Goal: Task Accomplishment & Management: Manage account settings

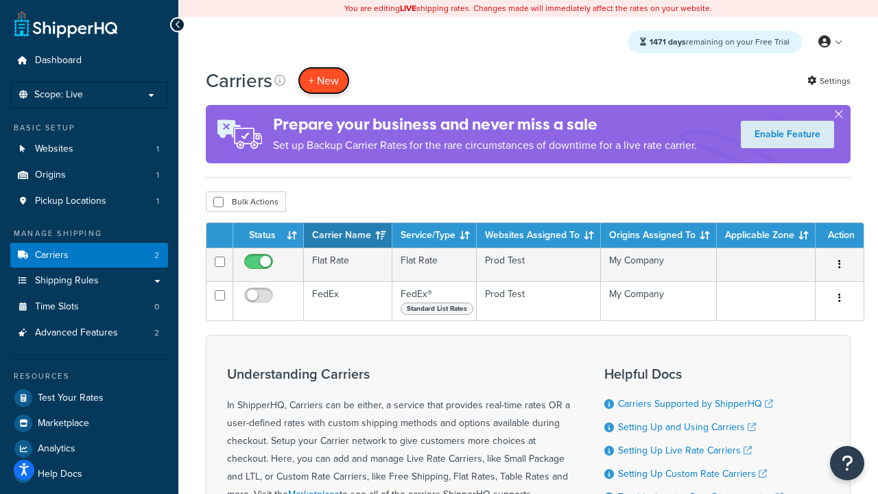
click at [324, 80] on button "+ New" at bounding box center [324, 81] width 52 height 28
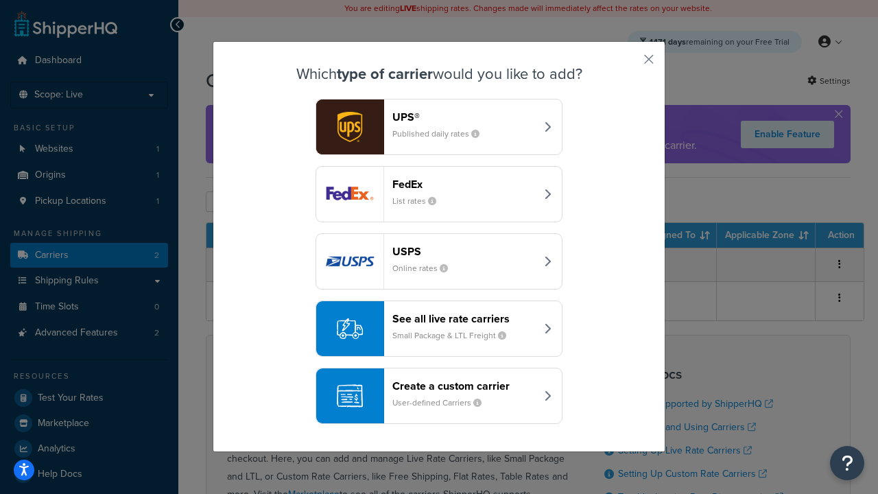
click at [439, 194] on div "FedEx List rates" at bounding box center [463, 194] width 143 height 33
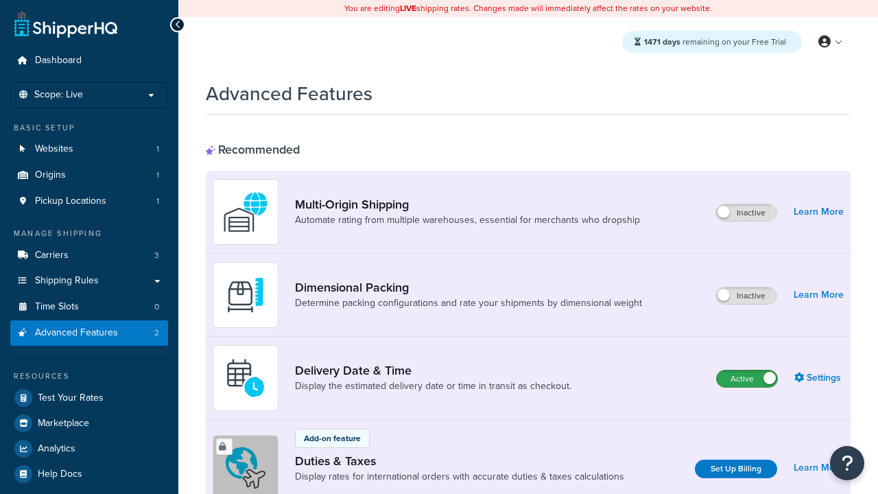
click at [747, 379] on label "Active" at bounding box center [747, 378] width 60 height 16
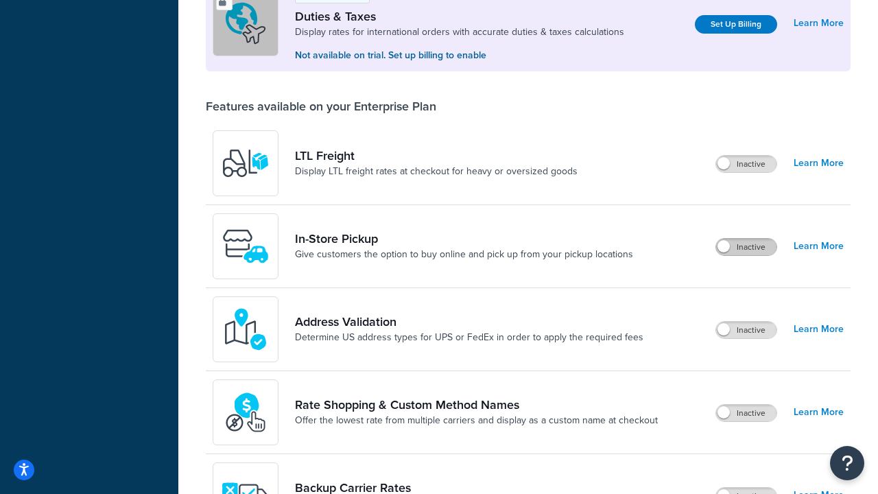
scroll to position [418, 0]
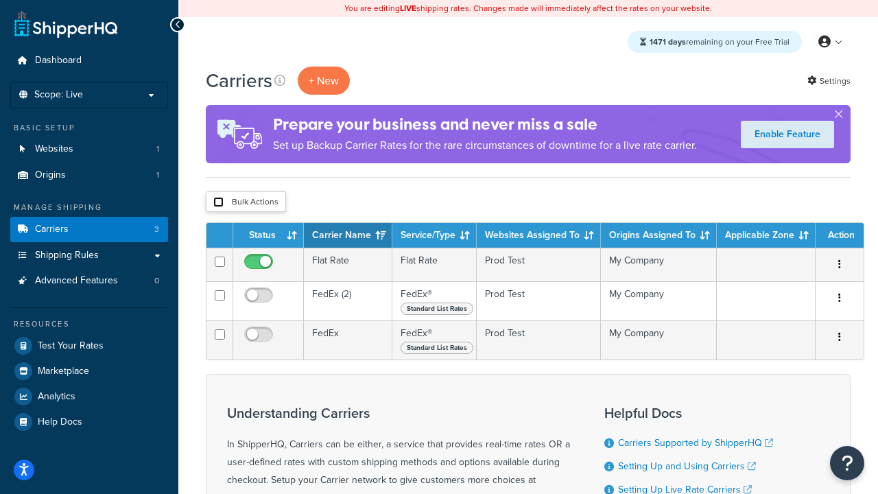
click at [218, 202] on input "checkbox" at bounding box center [218, 202] width 10 height 10
checkbox input "true"
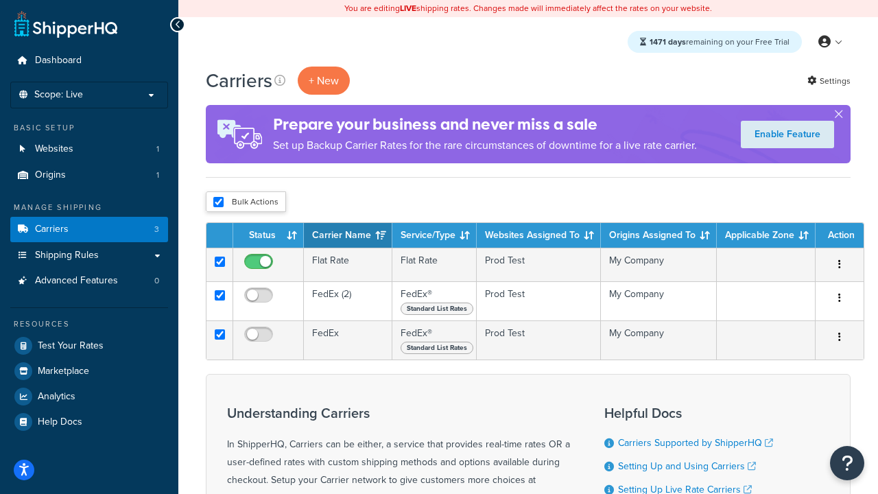
click at [0, 0] on button "Delete" at bounding box center [0, 0] width 0 height 0
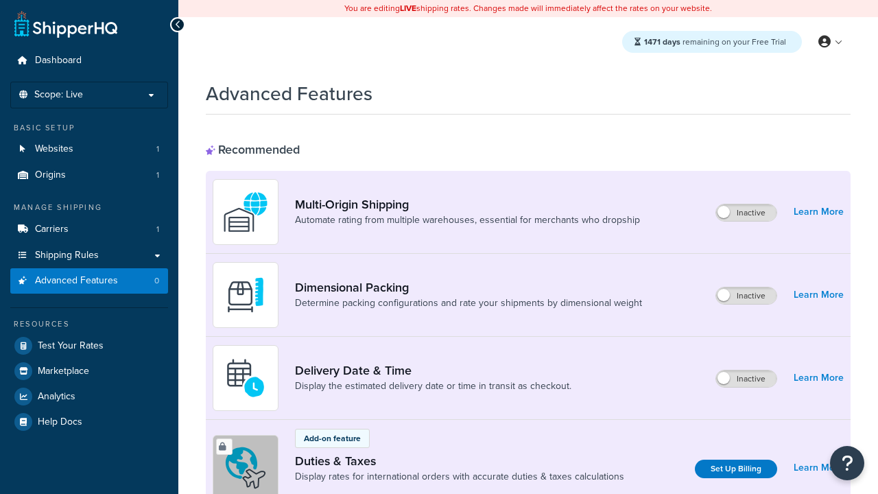
scroll to position [444, 0]
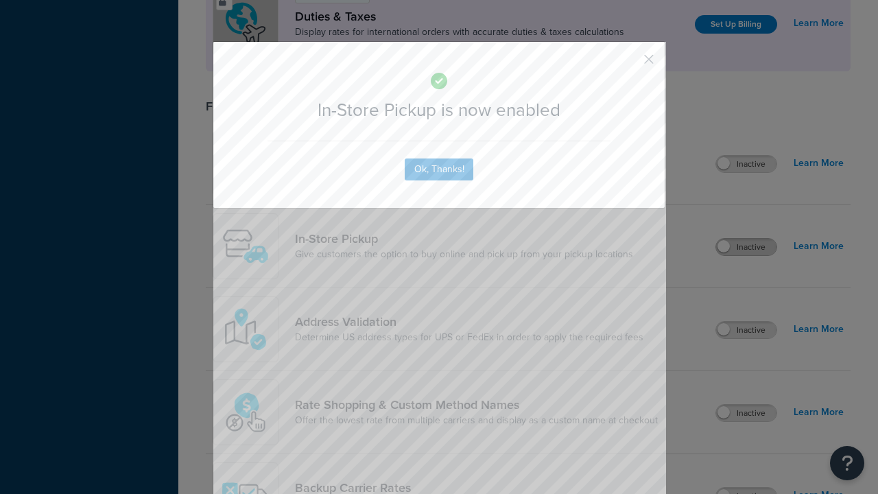
scroll to position [0, 0]
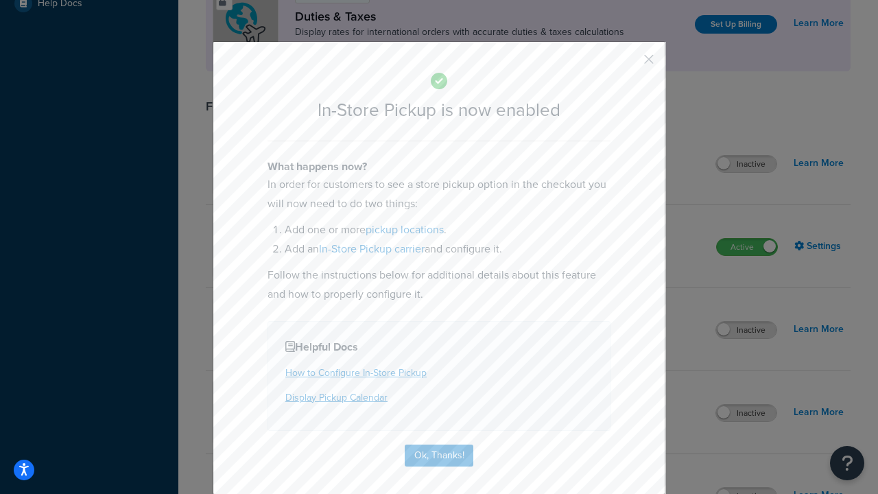
click at [628, 64] on button "button" at bounding box center [628, 63] width 3 height 3
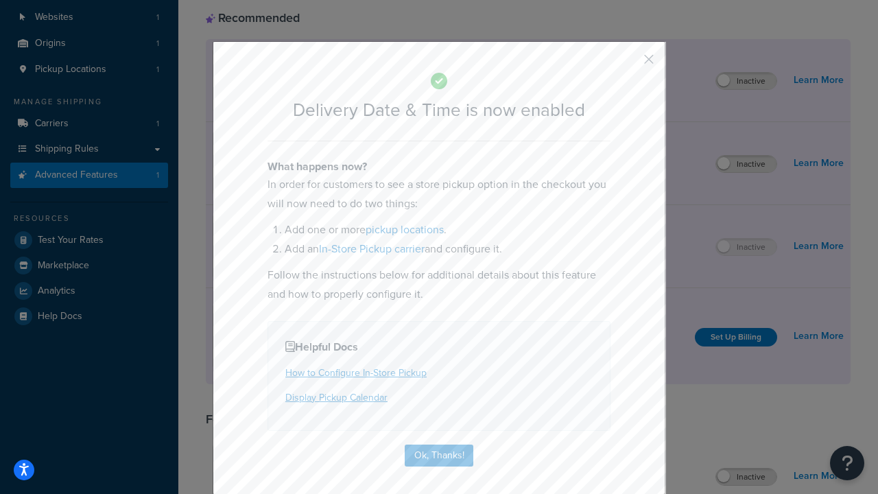
click at [628, 64] on button "button" at bounding box center [628, 63] width 3 height 3
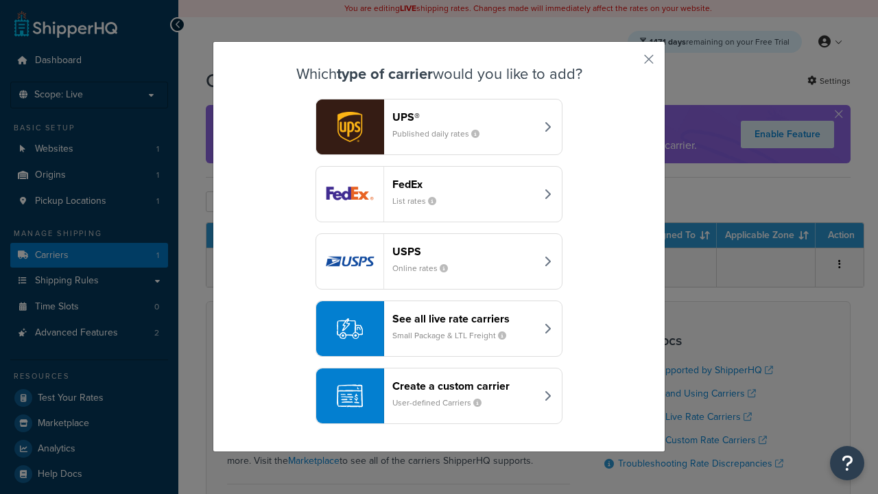
click at [439, 396] on div "Create a custom carrier User-defined Carriers" at bounding box center [463, 395] width 143 height 33
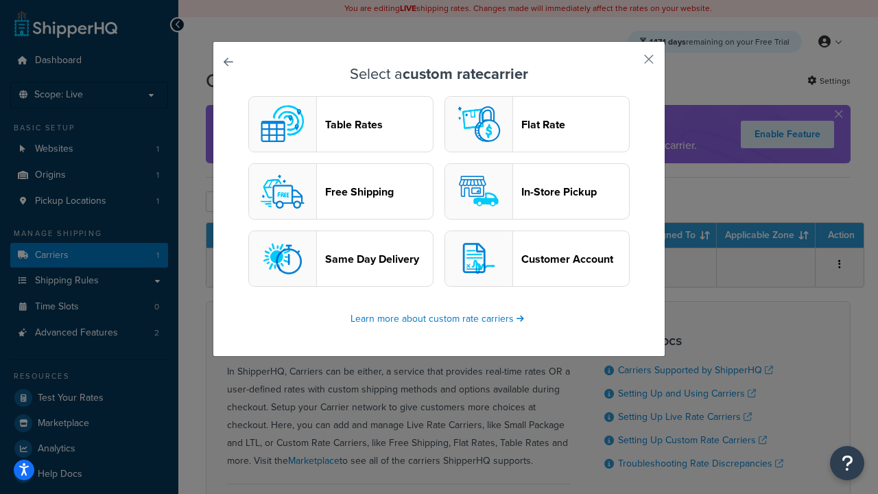
click at [537, 191] on header "In-Store Pickup" at bounding box center [575, 191] width 108 height 13
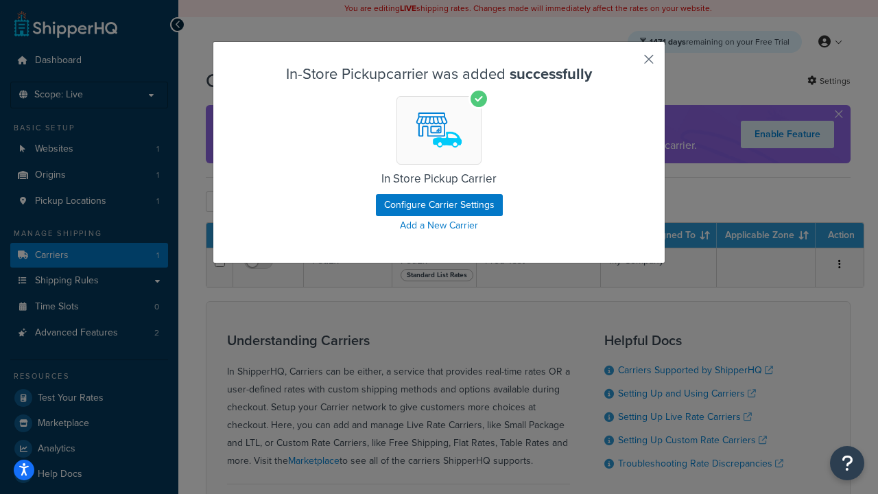
click at [628, 64] on button "button" at bounding box center [628, 63] width 3 height 3
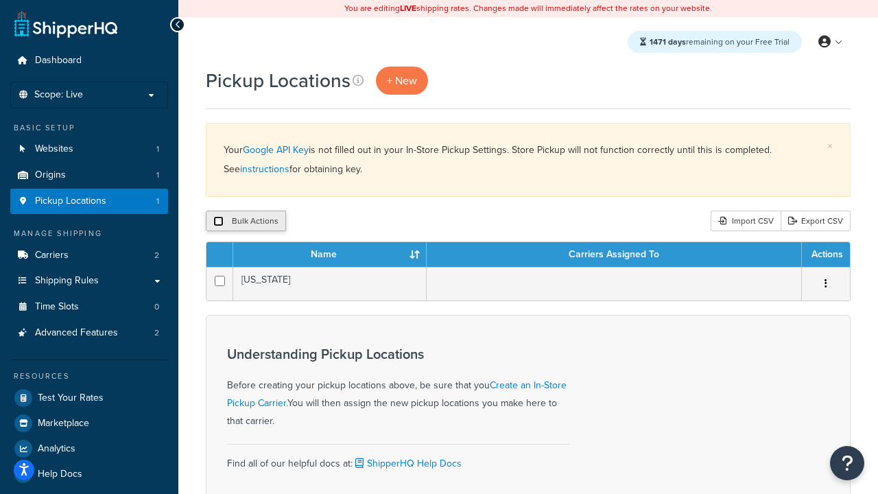
click at [218, 222] on input "checkbox" at bounding box center [218, 221] width 10 height 10
checkbox input "true"
click at [369, 222] on button "Delete" at bounding box center [365, 221] width 47 height 21
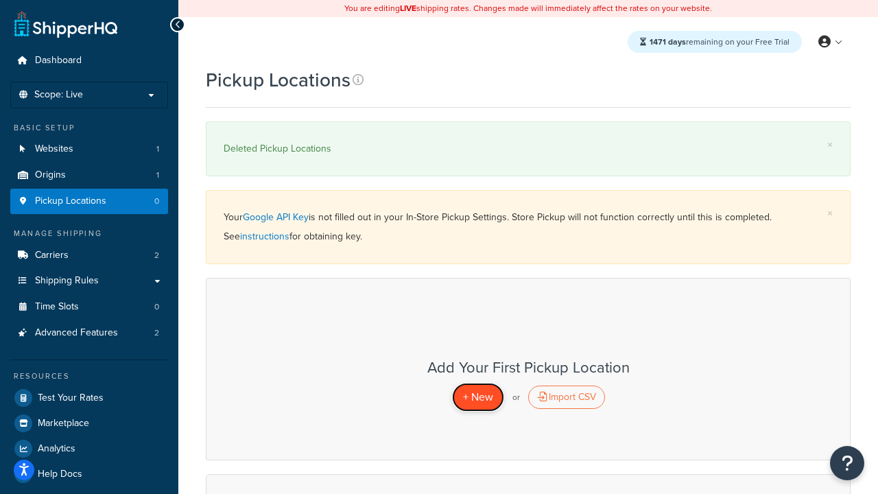
click at [477, 396] on span "+ New" at bounding box center [478, 397] width 30 height 16
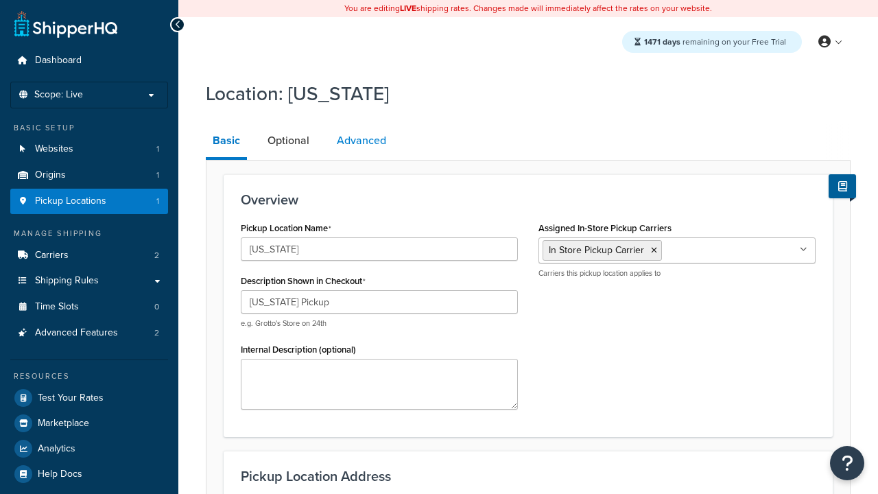
click at [361, 141] on link "Advanced" at bounding box center [361, 140] width 63 height 33
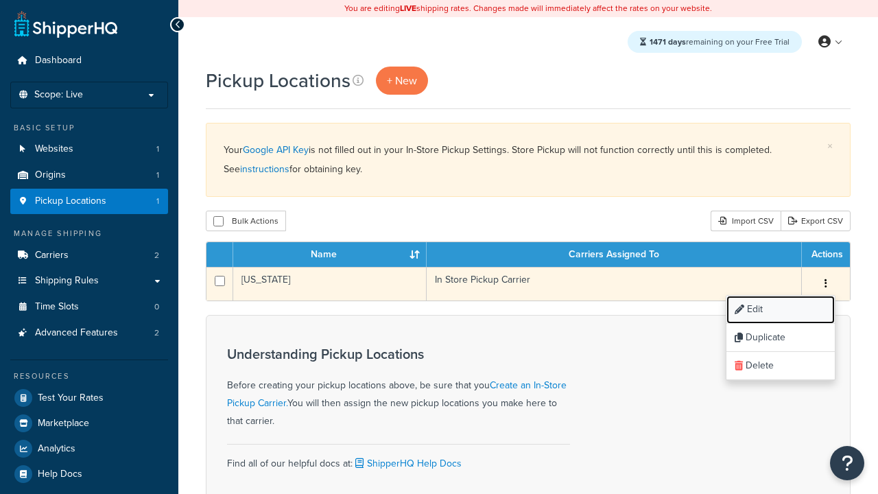
click at [780, 310] on link "Edit" at bounding box center [780, 310] width 108 height 28
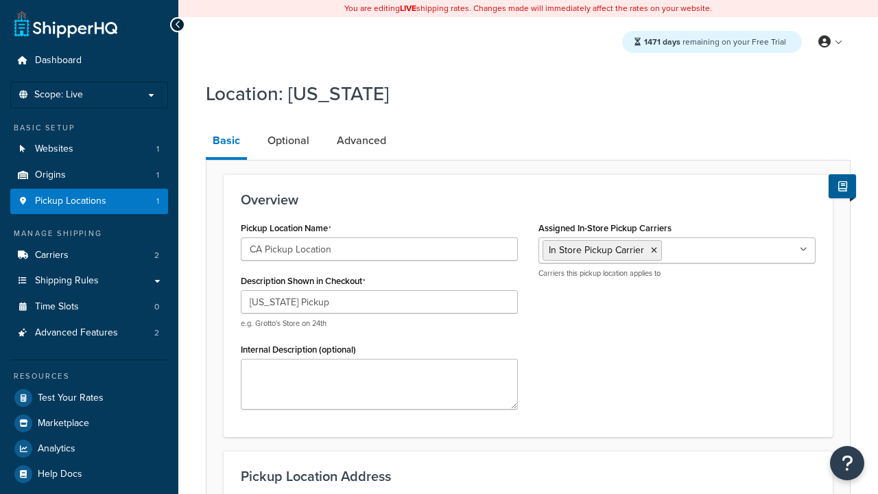
select select "5"
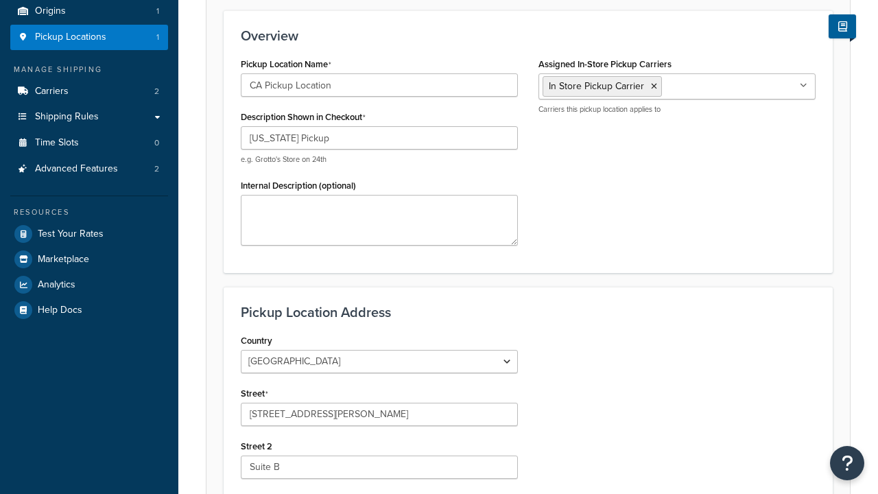
type input "CA Pickup Location"
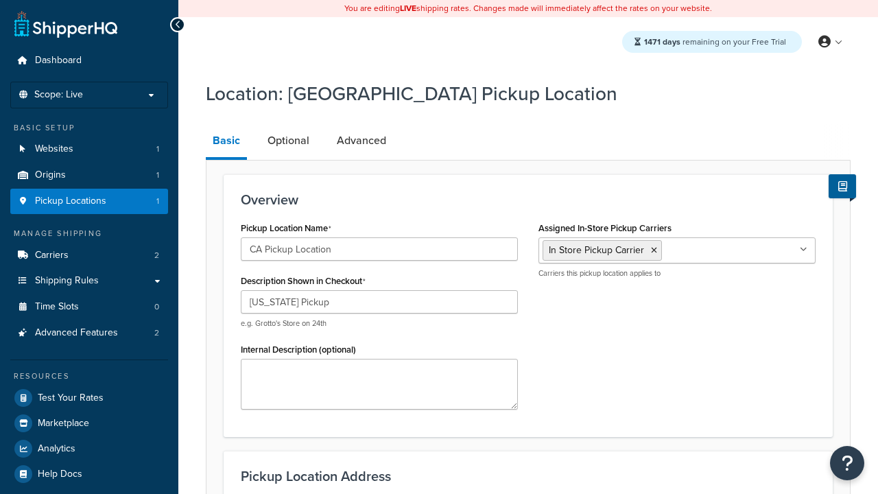
select select "5"
click at [288, 141] on link "Optional" at bounding box center [289, 140] width 56 height 33
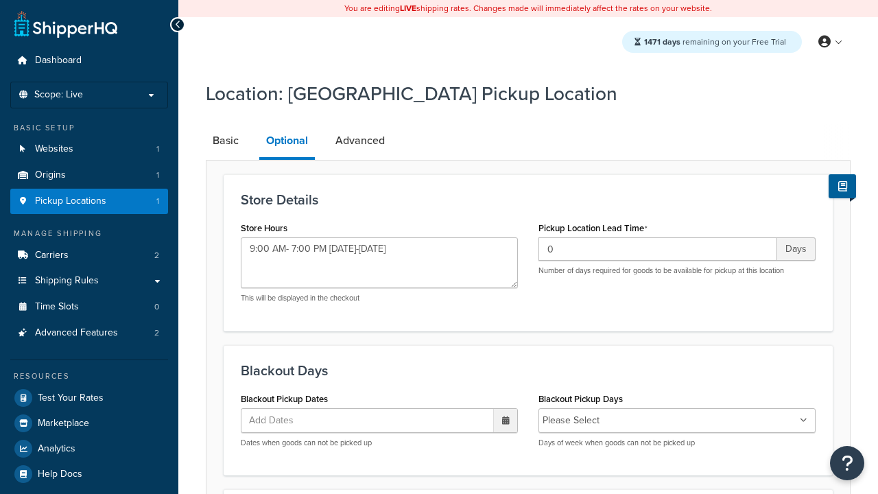
type textarea "9:00 AM- 7:00 PM [DATE]-[DATE]"
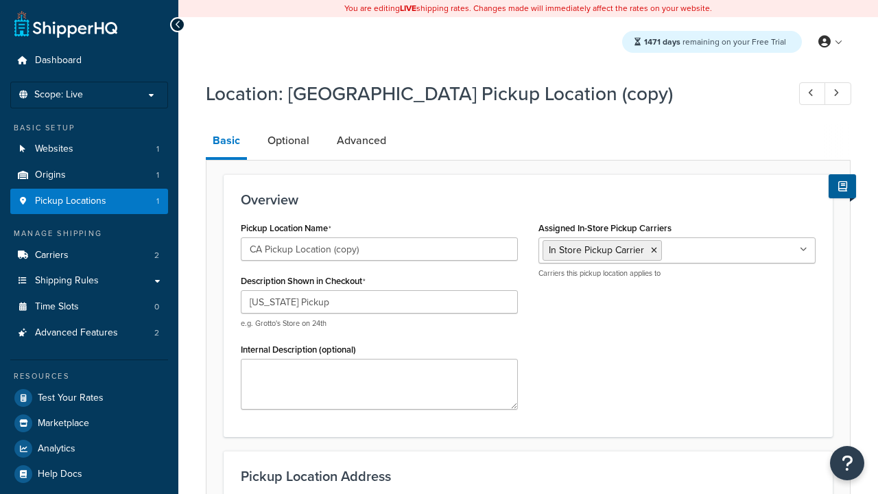
select select "5"
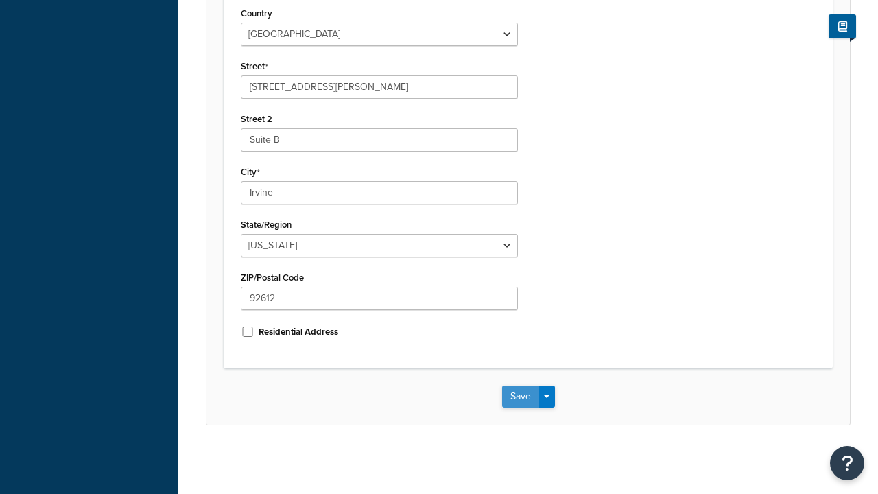
click at [520, 407] on button "Save" at bounding box center [520, 396] width 37 height 22
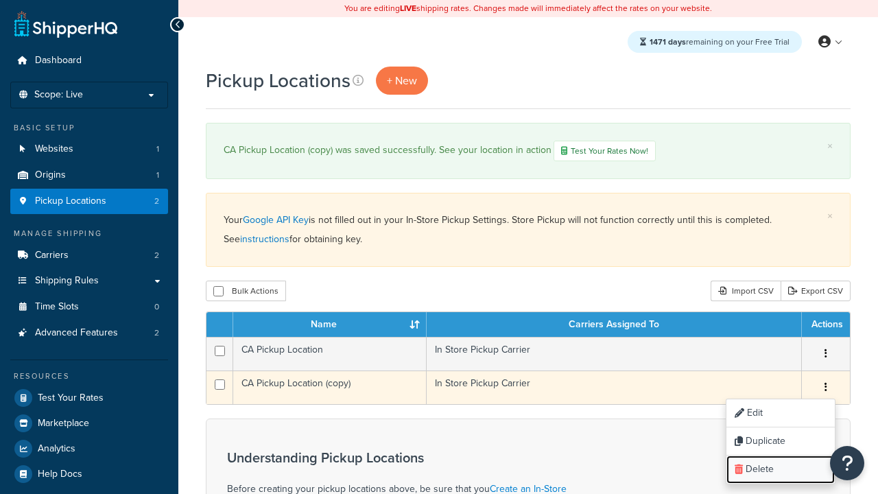
click at [780, 470] on link "Delete" at bounding box center [780, 469] width 108 height 28
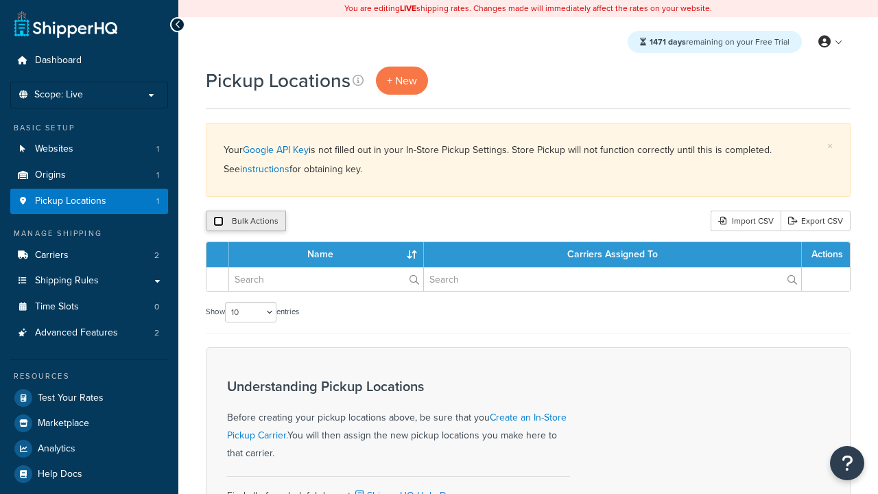
click at [218, 222] on input "checkbox" at bounding box center [218, 221] width 10 height 10
checkbox input "true"
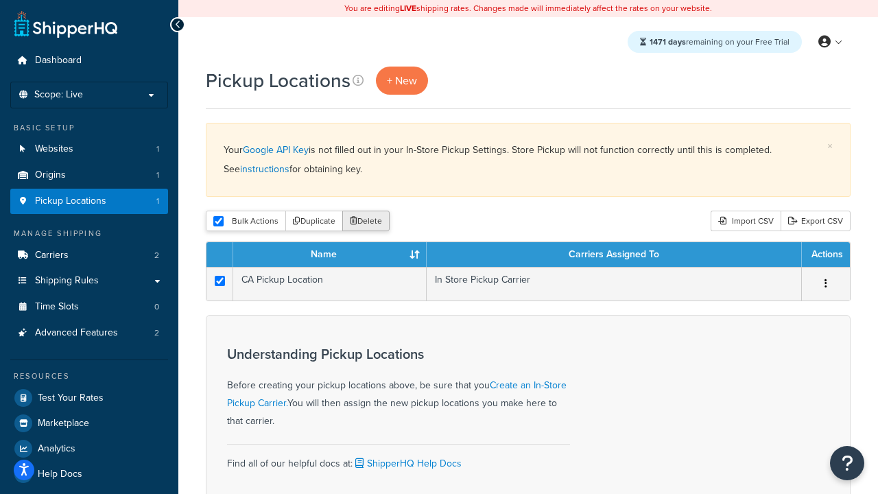
click at [369, 222] on button "Delete" at bounding box center [365, 221] width 47 height 21
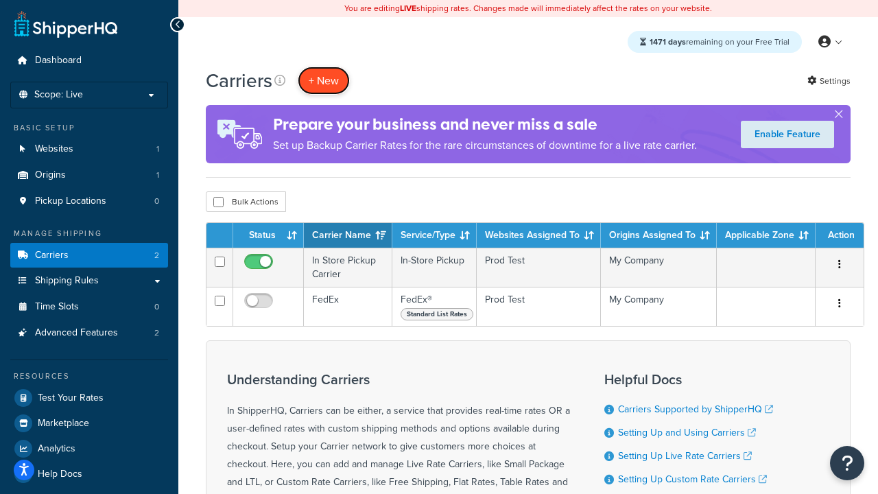
click at [324, 80] on button "+ New" at bounding box center [324, 81] width 52 height 28
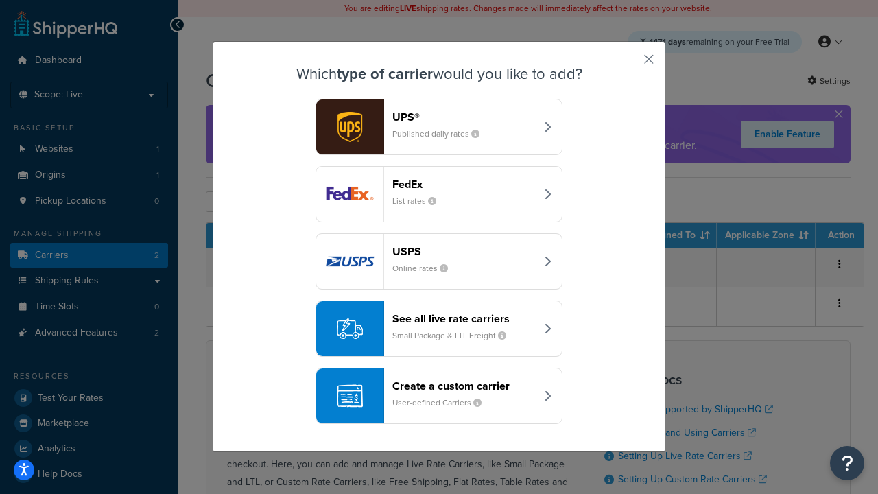
click at [439, 396] on div "Create a custom carrier User-defined Carriers" at bounding box center [463, 395] width 143 height 33
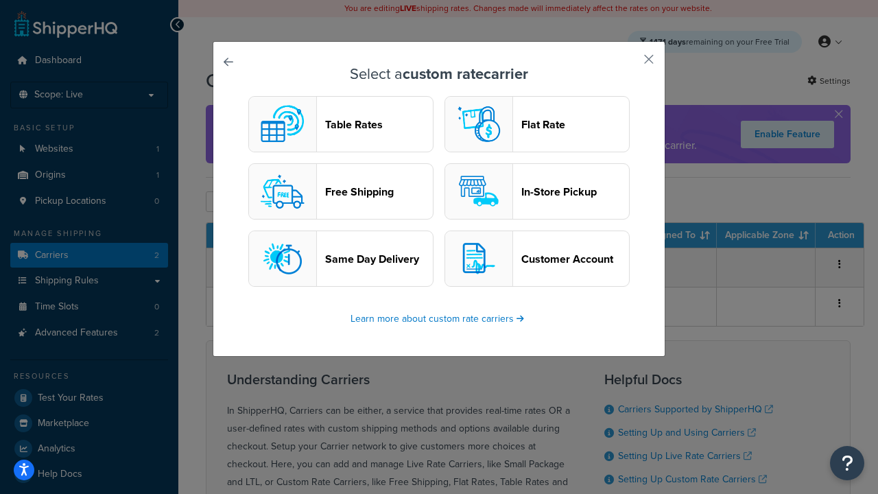
click at [537, 124] on header "Flat Rate" at bounding box center [575, 124] width 108 height 13
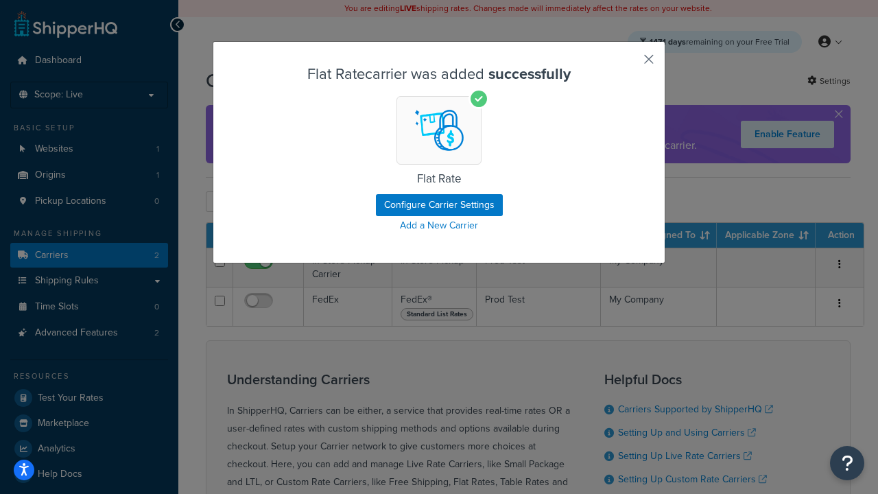
click at [628, 64] on button "button" at bounding box center [628, 63] width 3 height 3
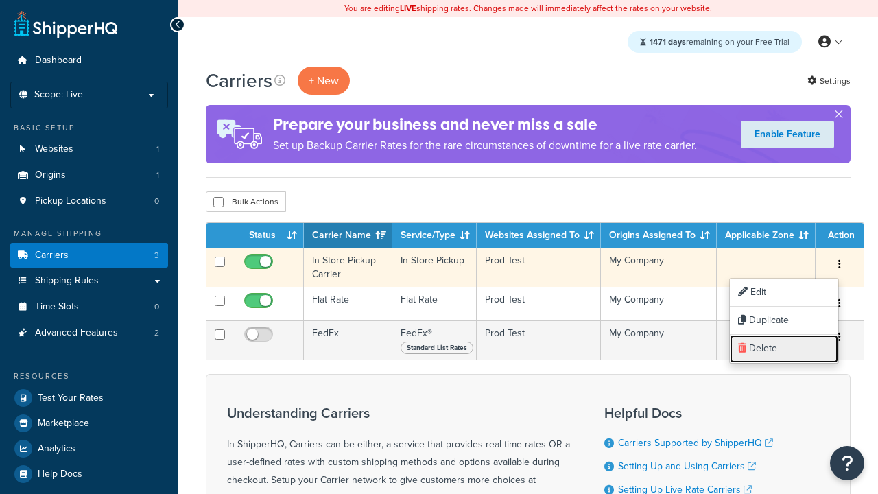
click at [784, 348] on link "Delete" at bounding box center [784, 349] width 108 height 28
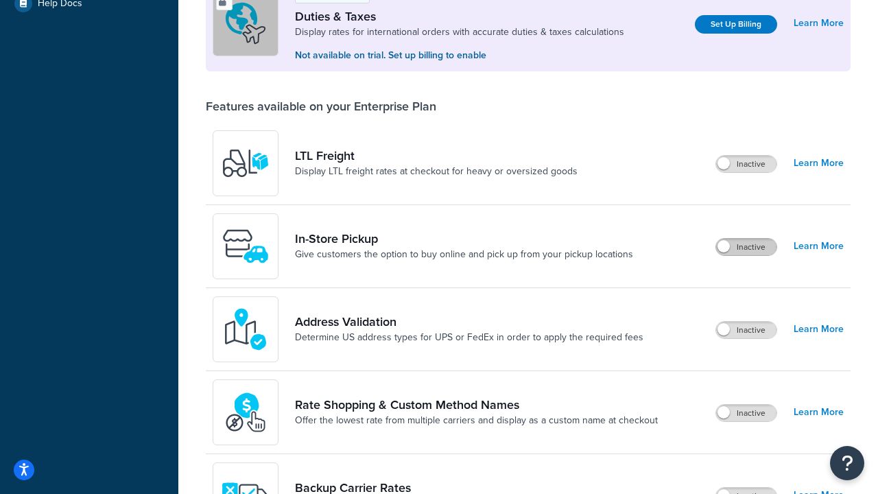
scroll to position [418, 0]
